Goal: Task Accomplishment & Management: Use online tool/utility

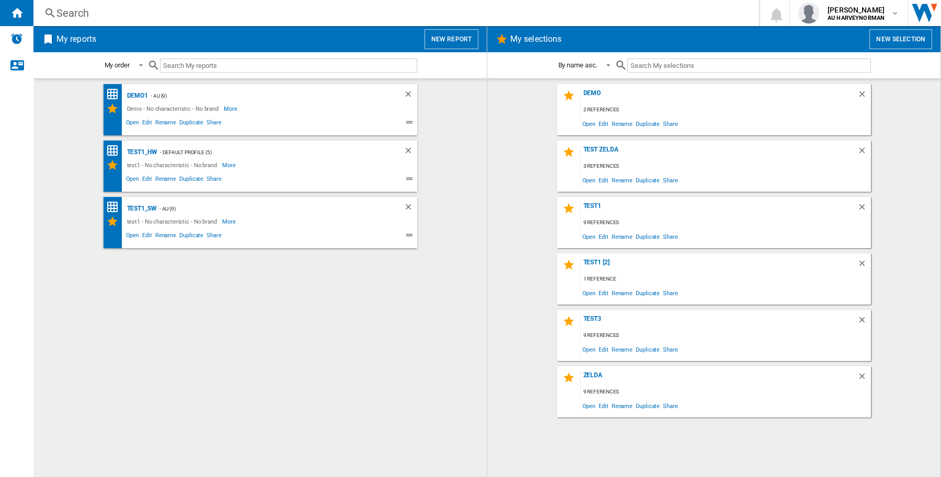
click at [463, 42] on button "New report" at bounding box center [452, 39] width 54 height 20
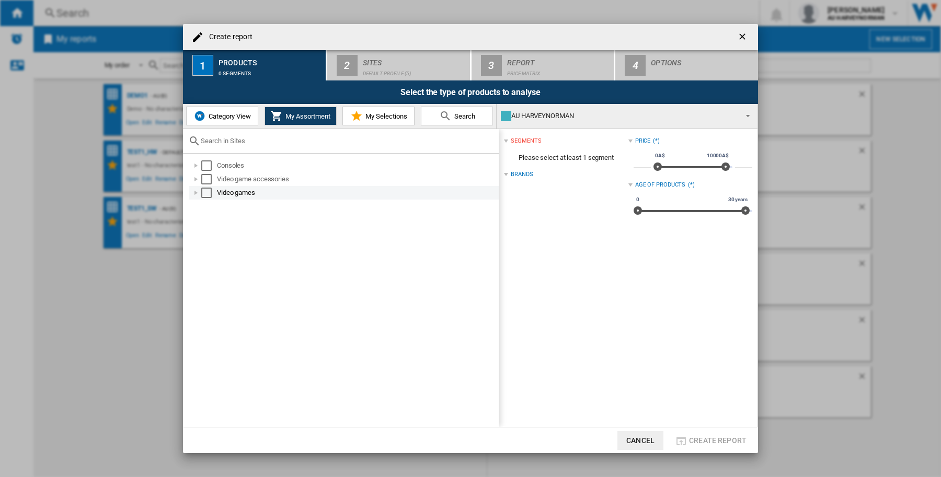
click at [207, 190] on div "Select" at bounding box center [206, 193] width 10 height 10
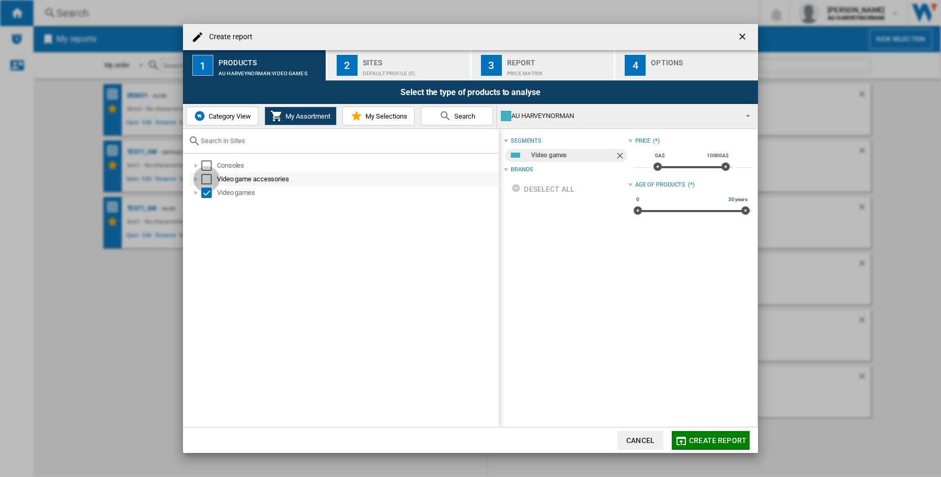
click at [207, 179] on div "Select" at bounding box center [206, 179] width 10 height 10
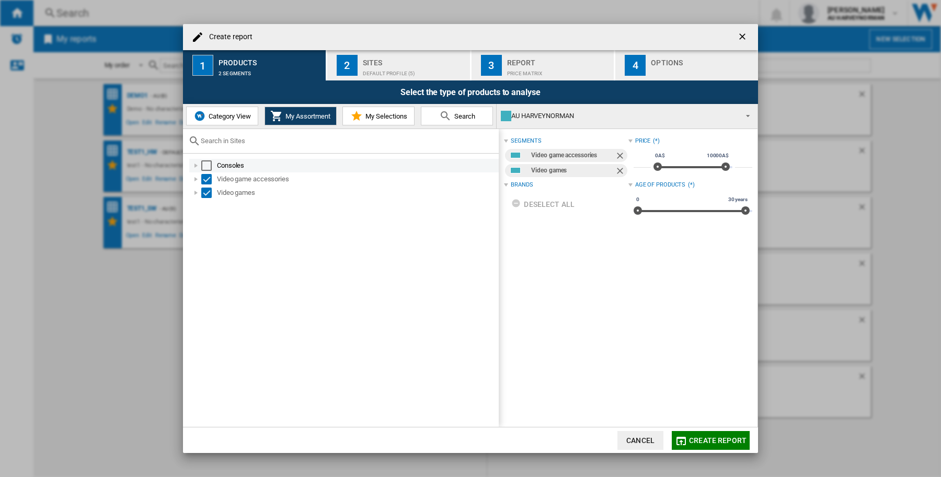
click at [209, 165] on div "Select" at bounding box center [206, 166] width 10 height 10
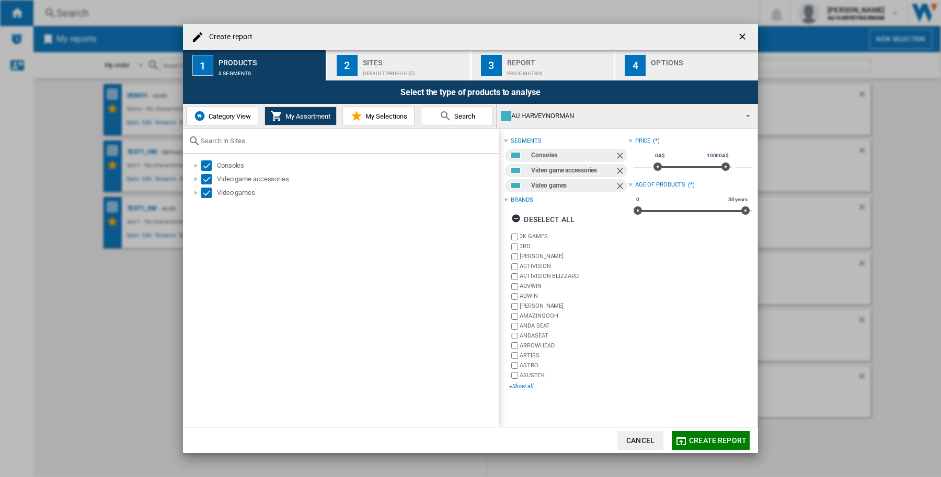
click at [521, 388] on div "+Show all" at bounding box center [568, 387] width 119 height 8
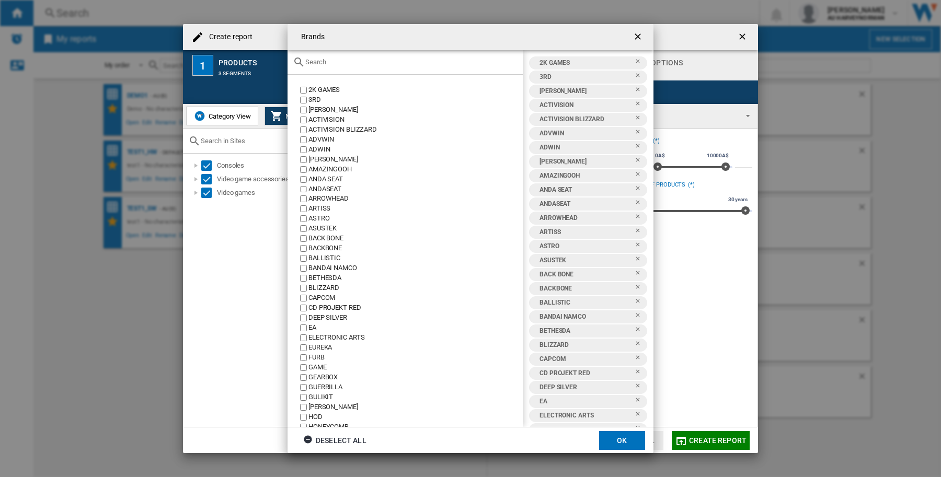
click at [326, 56] on div at bounding box center [405, 62] width 235 height 25
click at [340, 437] on div "Deselect all" at bounding box center [334, 440] width 63 height 19
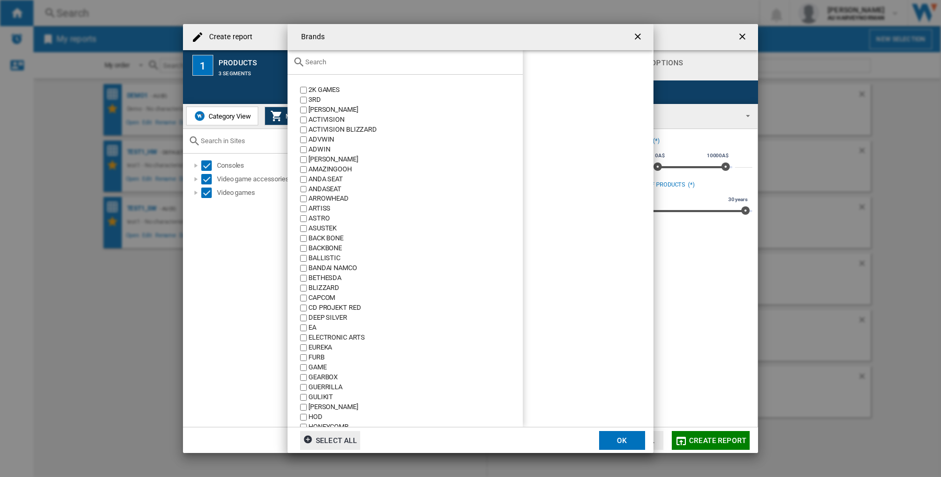
click at [338, 62] on input "text" at bounding box center [411, 62] width 212 height 8
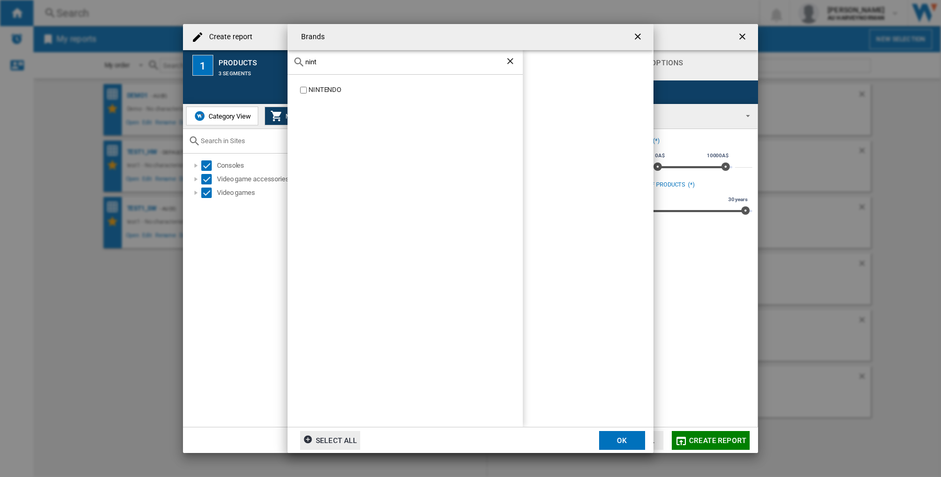
type input "nint"
click at [625, 437] on button "OK" at bounding box center [622, 440] width 46 height 19
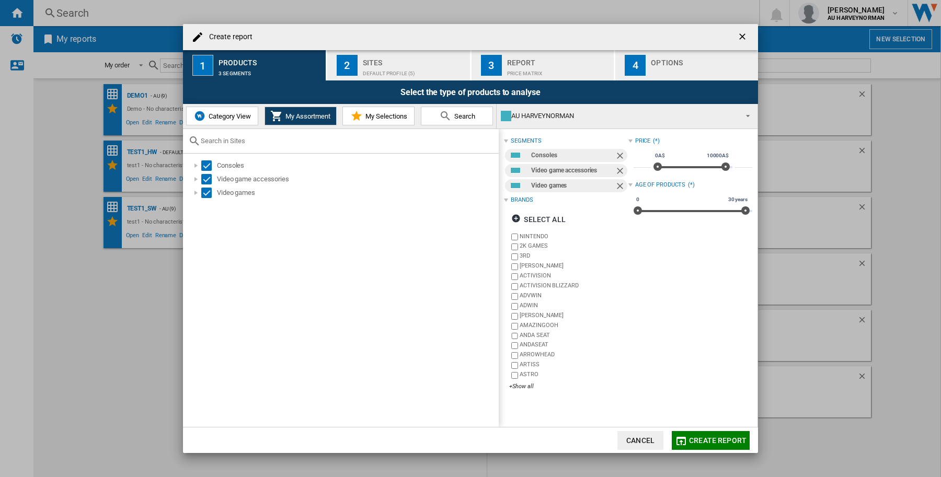
click at [425, 65] on div "Default profile (5)" at bounding box center [414, 70] width 103 height 11
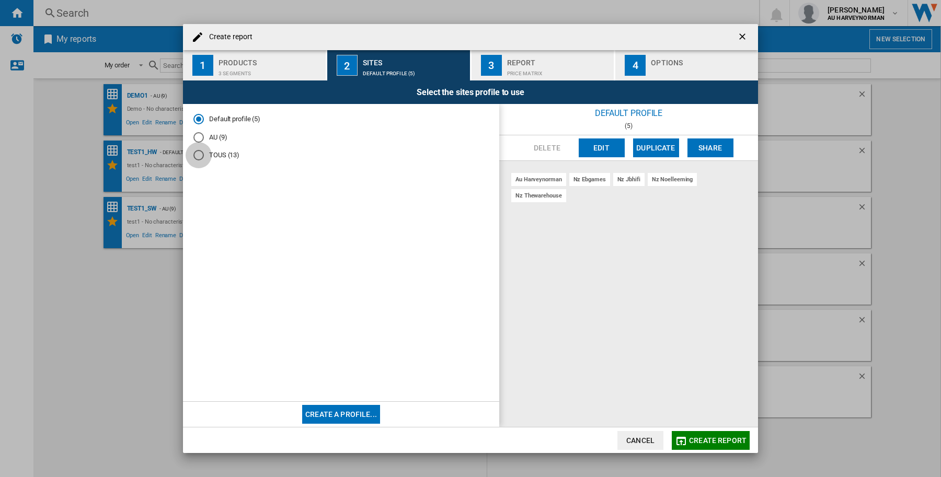
click at [197, 153] on div "TOUS (13)" at bounding box center [198, 155] width 10 height 10
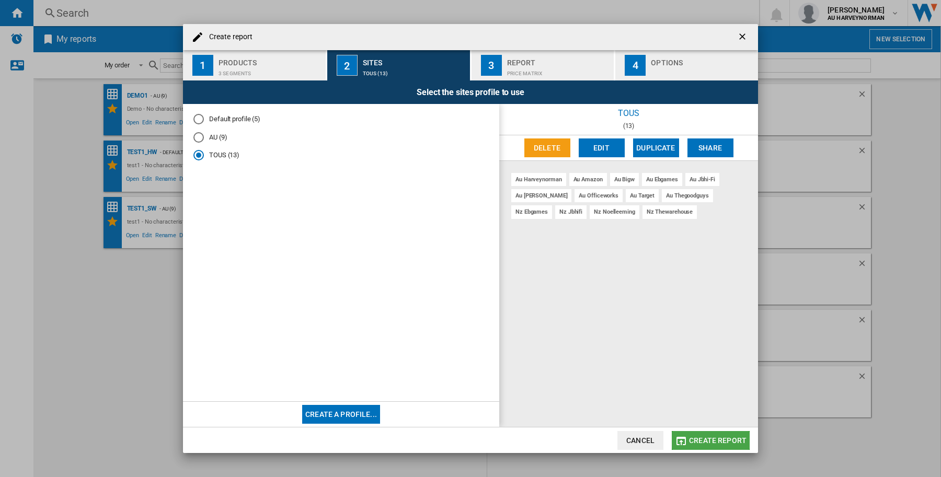
click at [723, 438] on span "Create report" at bounding box center [718, 441] width 58 height 8
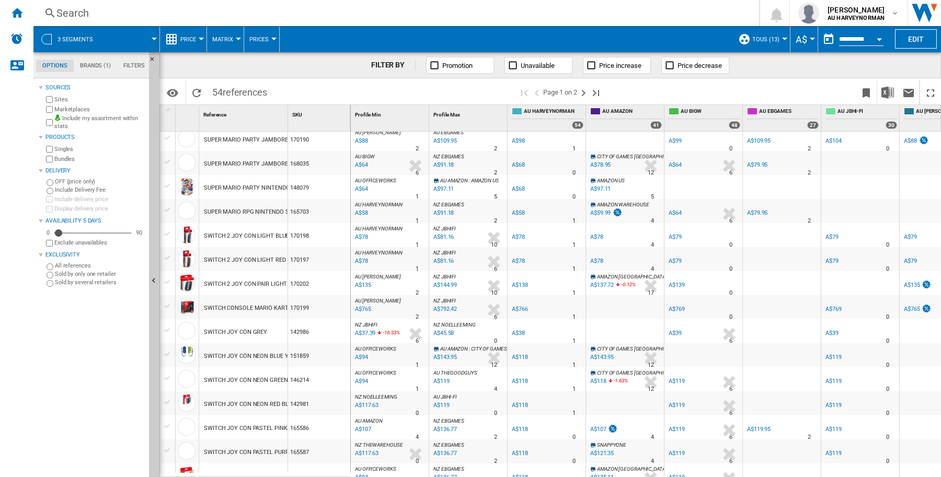
scroll to position [874, 0]
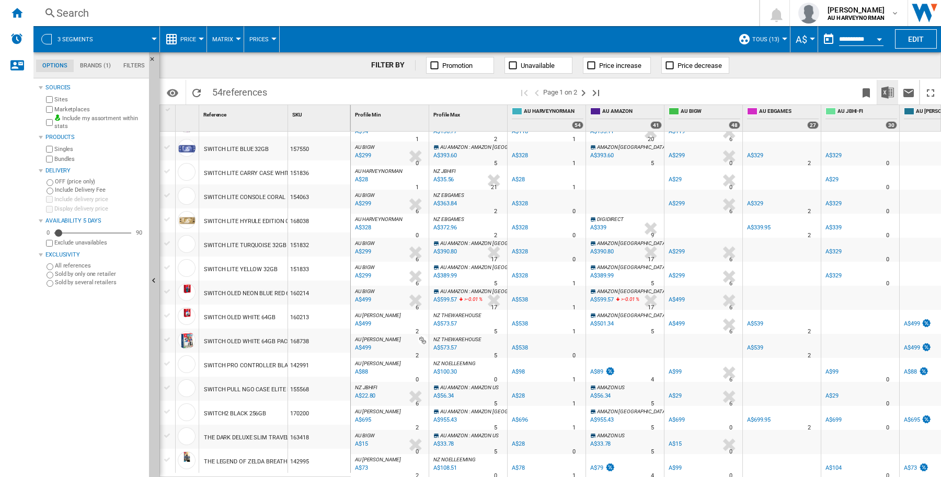
click at [890, 93] on img "Download in Excel" at bounding box center [888, 92] width 13 height 13
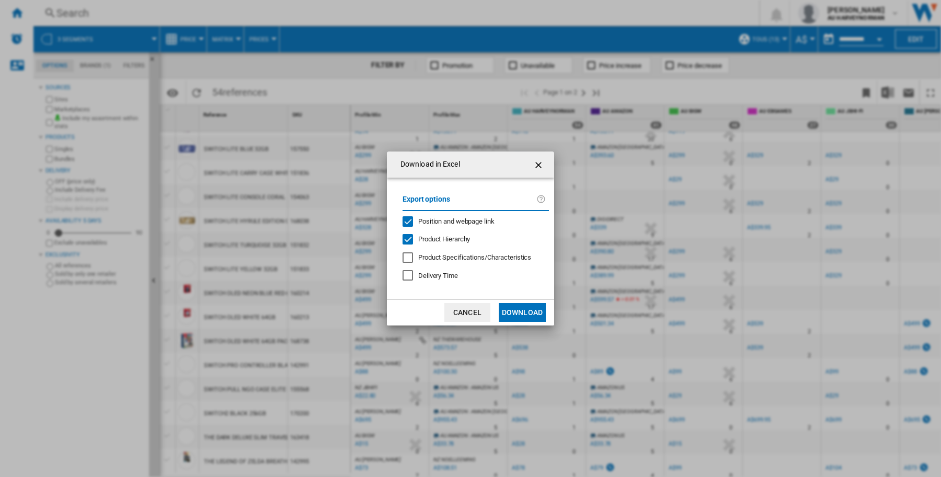
click at [409, 220] on div "Position and webpage link" at bounding box center [408, 221] width 10 height 10
click at [406, 236] on div "Product Hierarchy" at bounding box center [408, 239] width 10 height 10
click at [516, 315] on button "Download" at bounding box center [522, 312] width 47 height 19
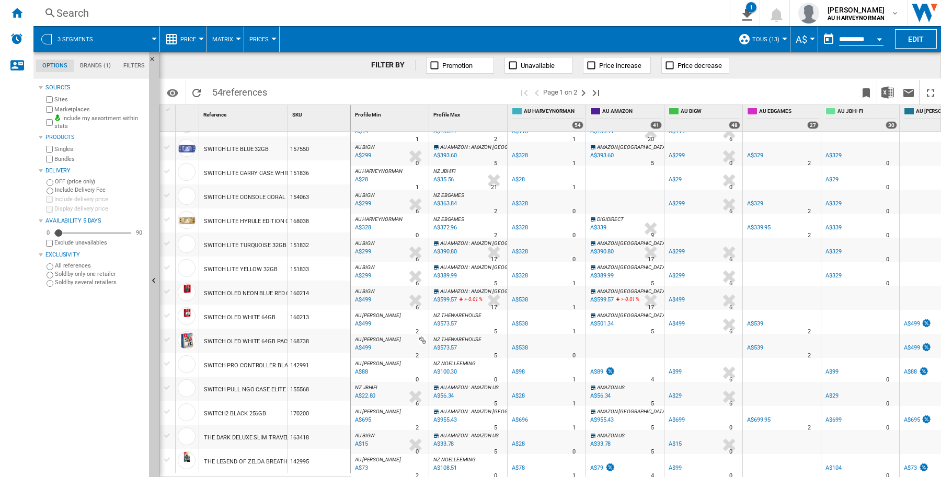
scroll to position [0, 0]
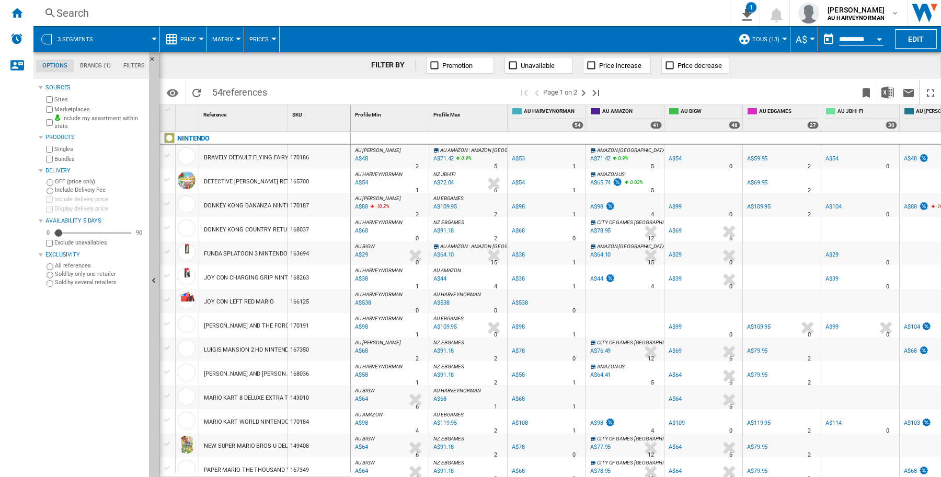
click at [90, 65] on md-tab-item "Brands (1)" at bounding box center [95, 66] width 43 height 13
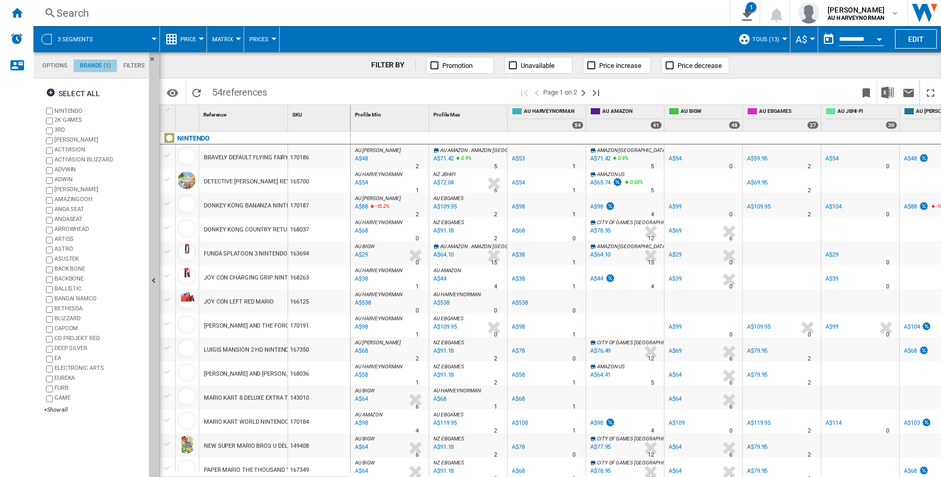
scroll to position [40, 0]
click at [66, 97] on div "Select all" at bounding box center [73, 93] width 54 height 19
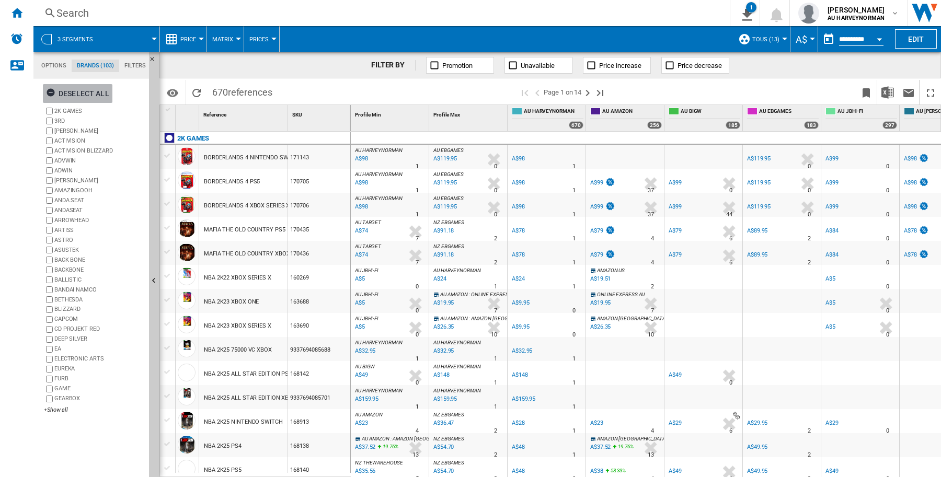
click at [59, 92] on div "Deselect all" at bounding box center [77, 93] width 63 height 19
click at [58, 408] on div "+Show all" at bounding box center [94, 410] width 101 height 8
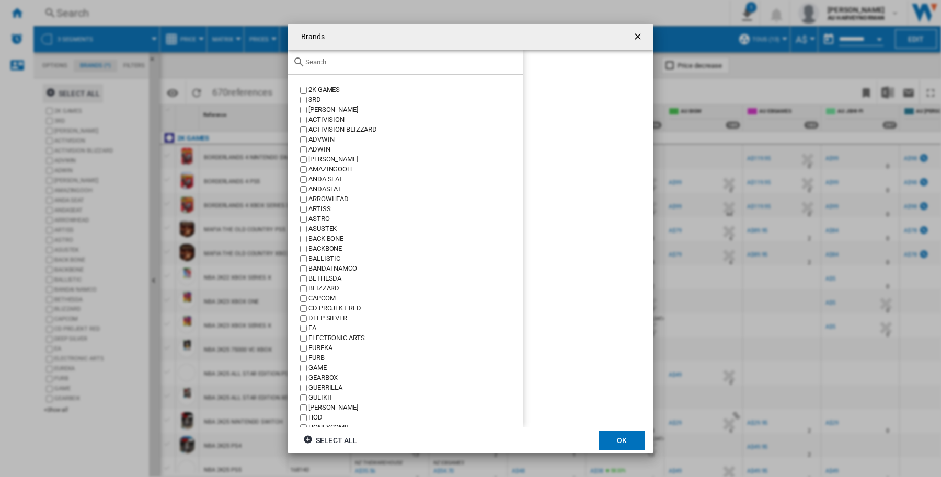
click at [403, 65] on input "Brands 2K ..." at bounding box center [411, 62] width 212 height 8
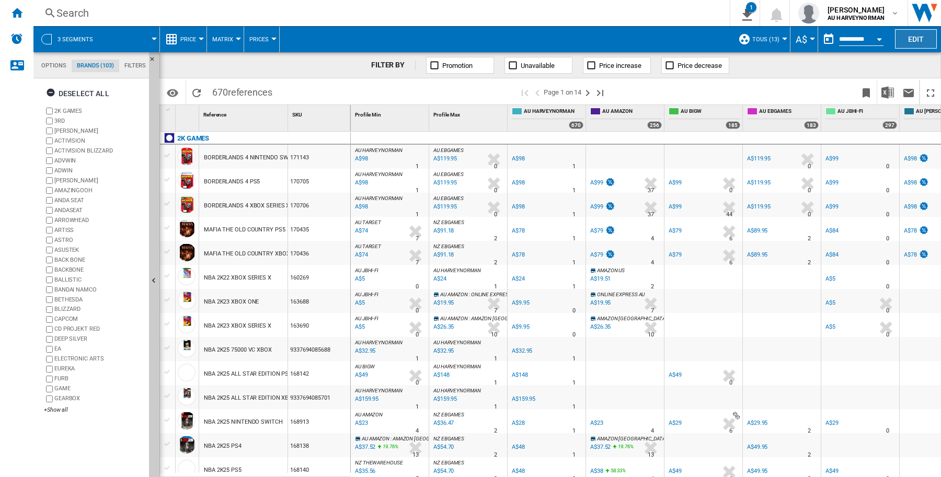
click at [914, 40] on button "Edit" at bounding box center [916, 38] width 42 height 19
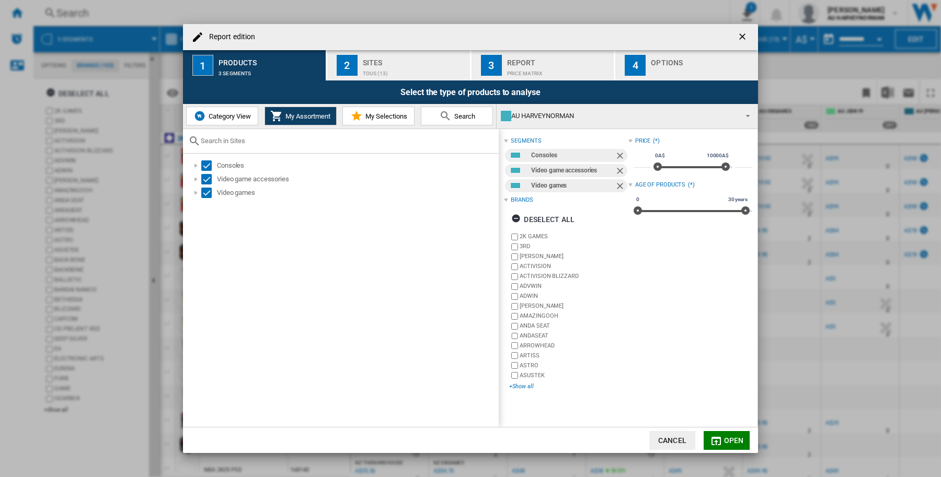
click at [521, 385] on div "+Show all" at bounding box center [568, 387] width 119 height 8
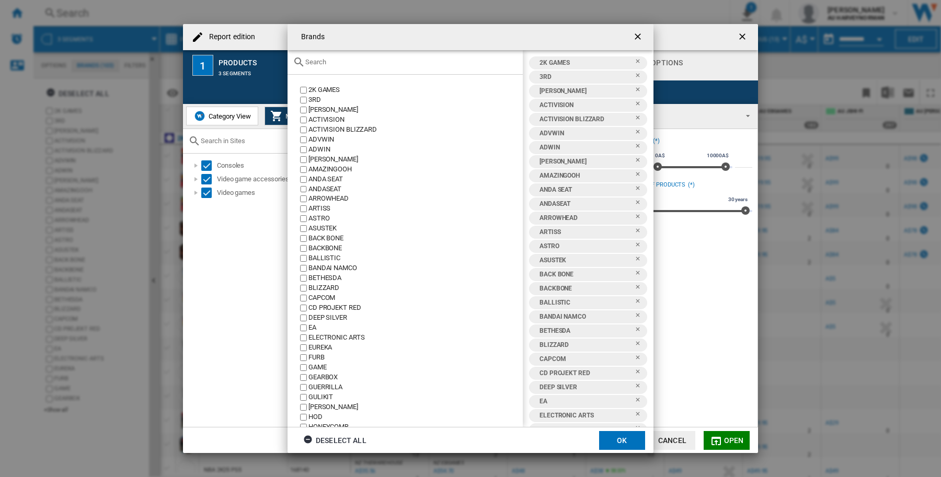
click at [336, 61] on input "Brands 2K ..." at bounding box center [411, 62] width 212 height 8
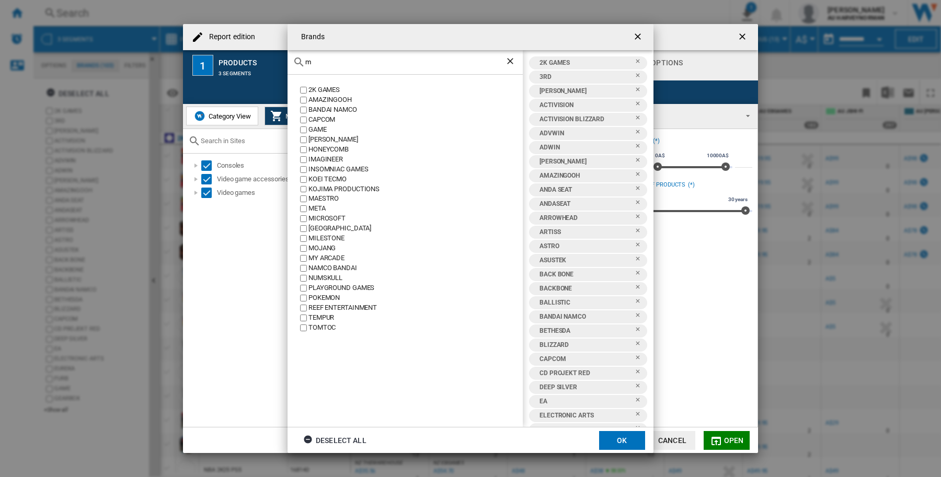
type input "my"
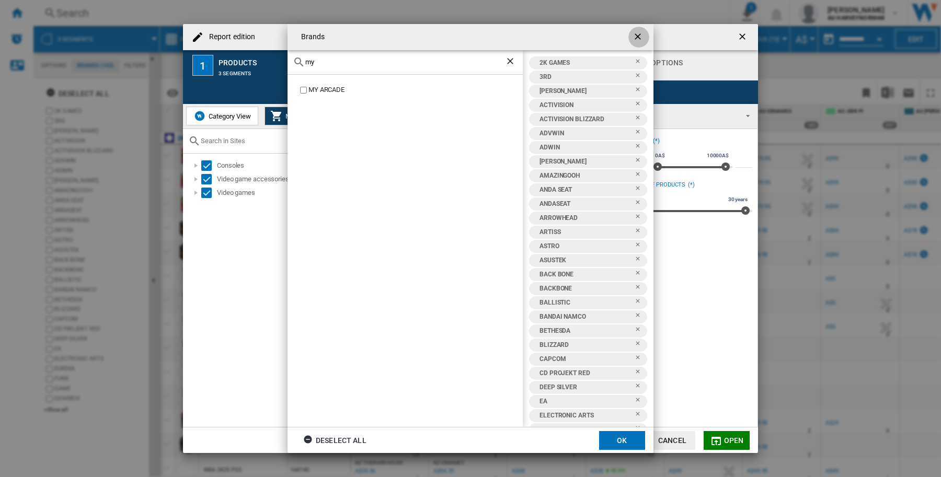
drag, startPoint x: 641, startPoint y: 40, endPoint x: 671, endPoint y: 47, distance: 31.2
click at [641, 40] on ng-md-icon "getI18NText('BUTTONS.CLOSE_DIALOG')" at bounding box center [639, 37] width 13 height 13
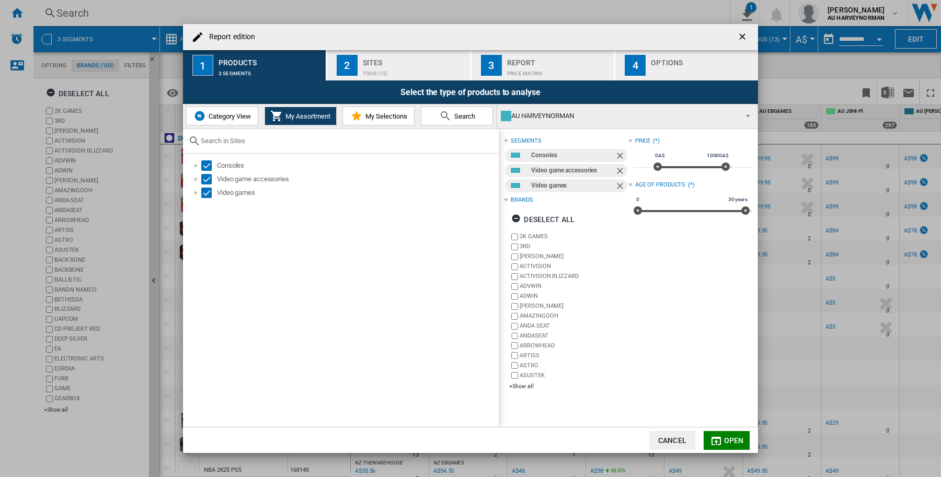
click at [738, 39] on ng-md-icon "getI18NText('BUTTONS.CLOSE_DIALOG')" at bounding box center [743, 37] width 13 height 13
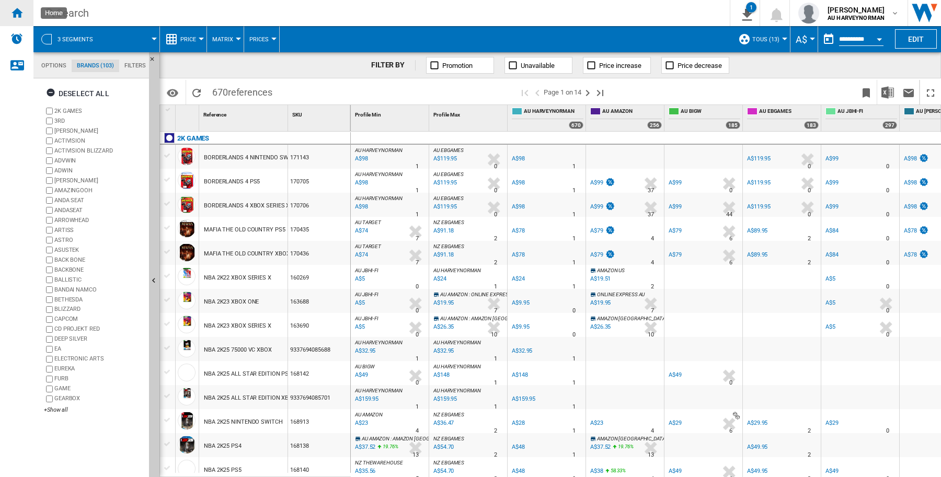
click at [25, 12] on div "Home" at bounding box center [16, 13] width 33 height 26
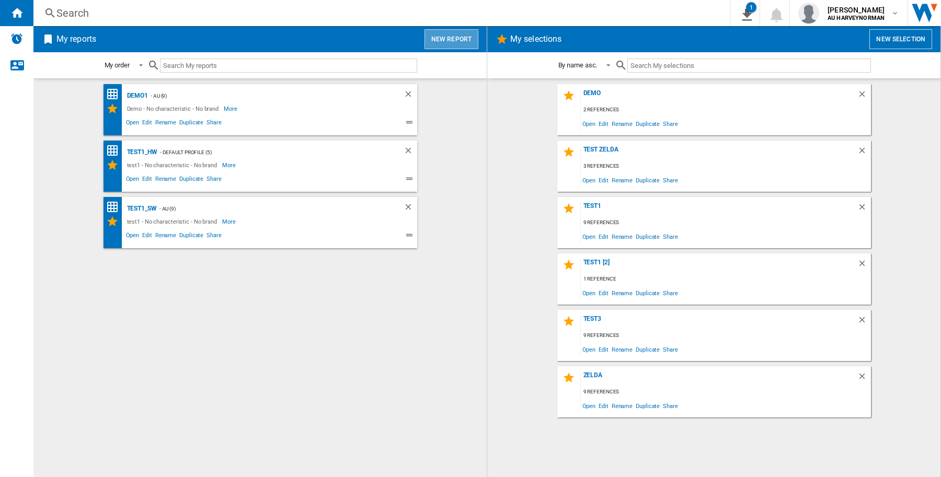
click at [446, 48] on button "New report" at bounding box center [452, 39] width 54 height 20
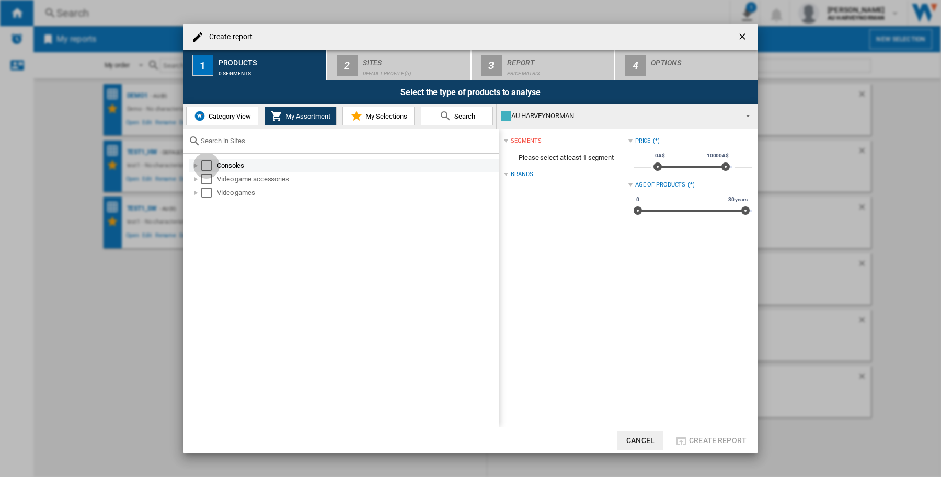
drag, startPoint x: 205, startPoint y: 164, endPoint x: 204, endPoint y: 177, distance: 13.1
click at [205, 164] on div "Select" at bounding box center [206, 166] width 10 height 10
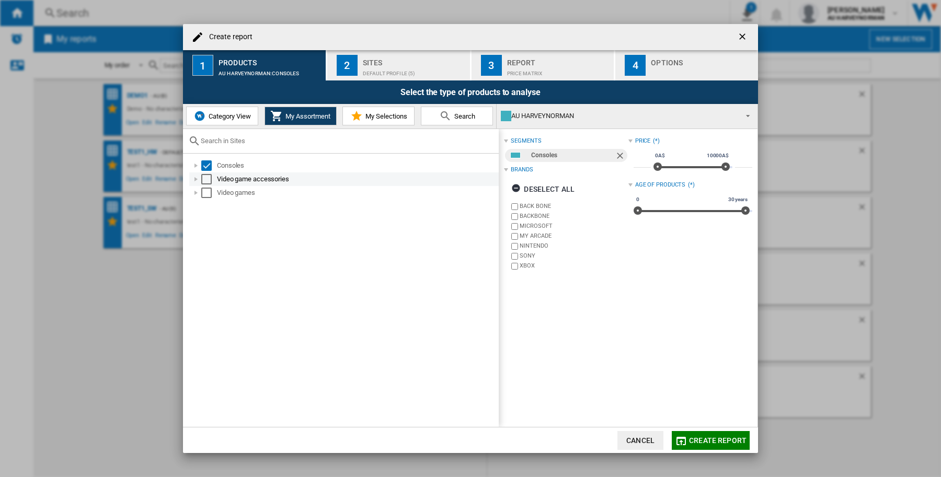
click at [204, 177] on div "Select" at bounding box center [206, 179] width 10 height 10
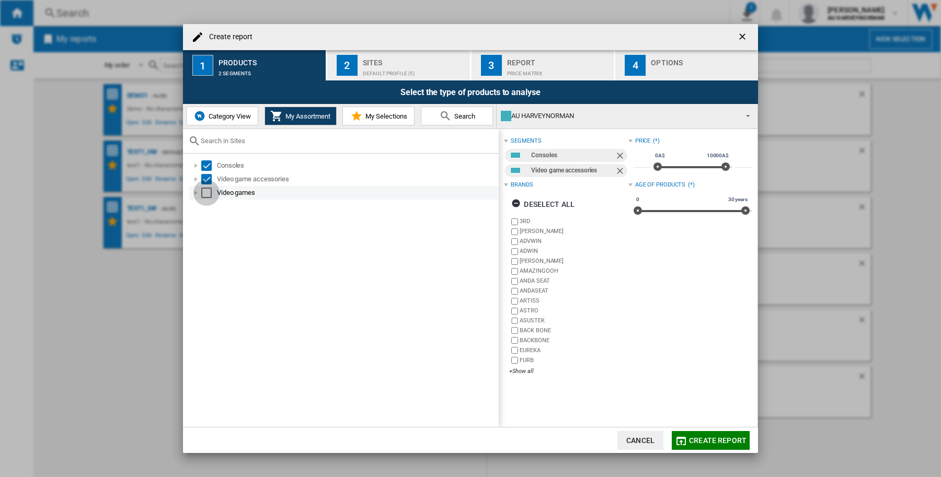
click at [205, 190] on div "Select" at bounding box center [206, 193] width 10 height 10
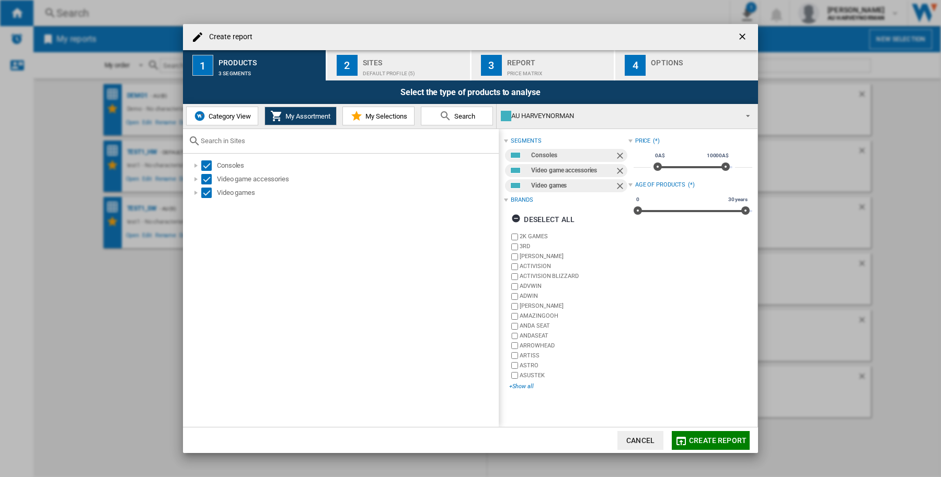
click at [525, 385] on div "+Show all" at bounding box center [568, 387] width 119 height 8
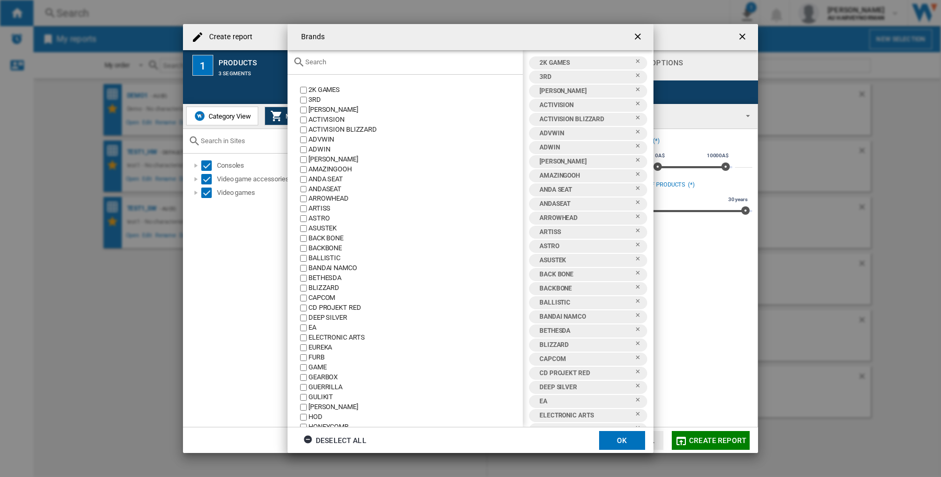
click at [333, 55] on div "Brands 2K ..." at bounding box center [405, 62] width 235 height 25
click at [333, 61] on input "Brands 2K ..." at bounding box center [411, 62] width 212 height 8
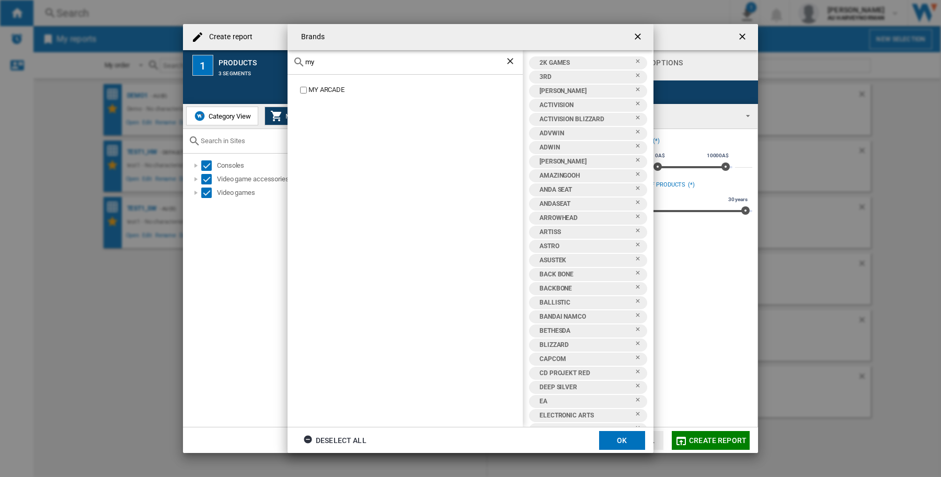
type input "my"
click at [738, 37] on div "Brands my MY ARCADE 2K GAMES 3RD [PERSON_NAME] ACTIVISION ACTIVISION BLIZZARD A…" at bounding box center [470, 238] width 941 height 477
click at [649, 39] on button "Brands 2K ..." at bounding box center [638, 37] width 21 height 21
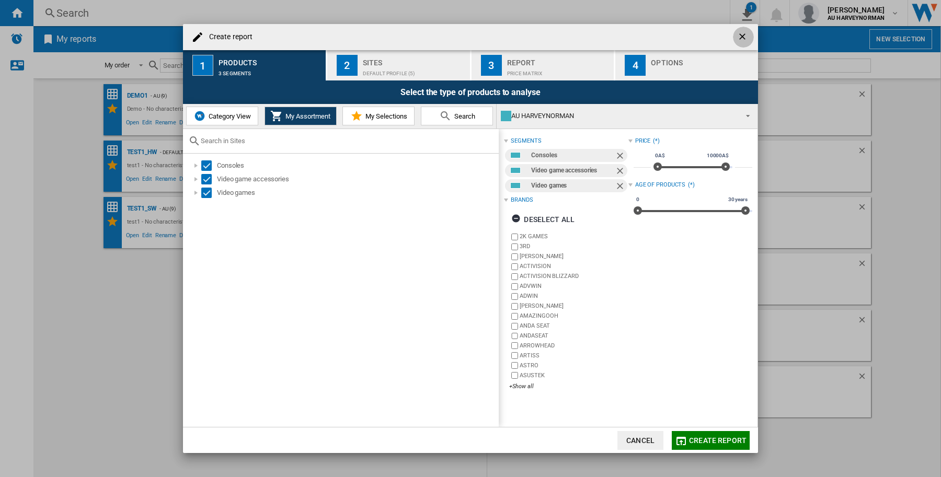
click at [741, 41] on ng-md-icon "getI18NText('BUTTONS.CLOSE_DIALOG')" at bounding box center [743, 37] width 13 height 13
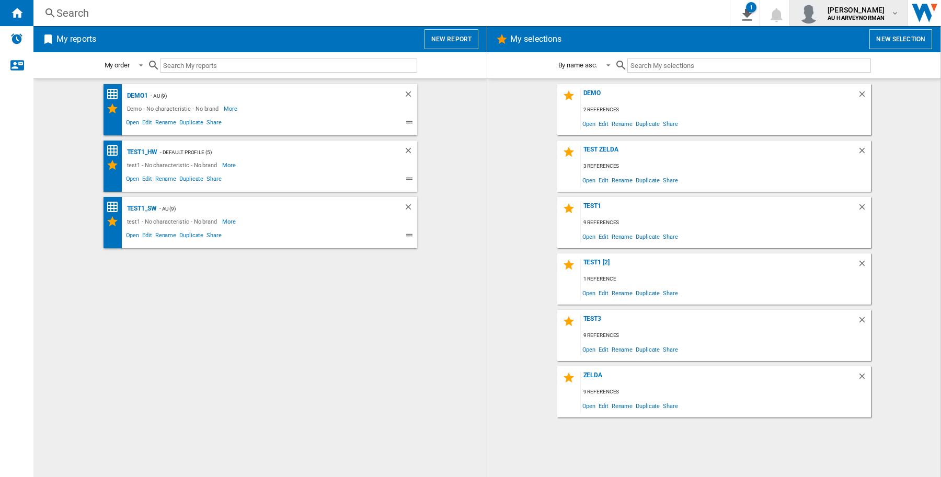
click at [837, 11] on span "[PERSON_NAME]" at bounding box center [856, 10] width 57 height 10
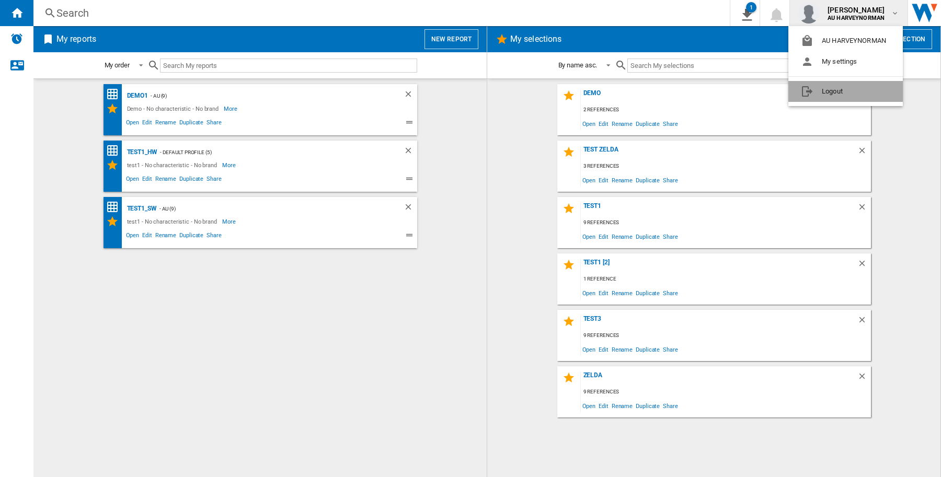
click at [848, 87] on button "Logout" at bounding box center [845, 91] width 115 height 21
